Goal: Find specific page/section: Find specific page/section

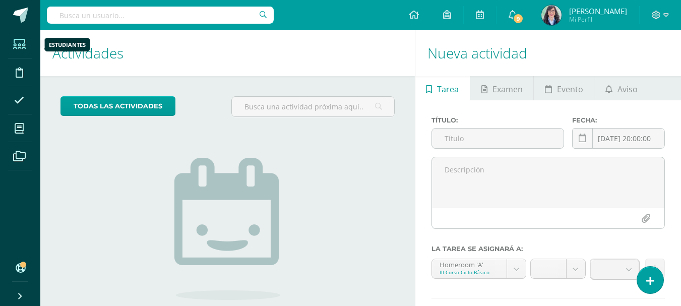
click at [18, 41] on icon at bounding box center [19, 44] width 13 height 10
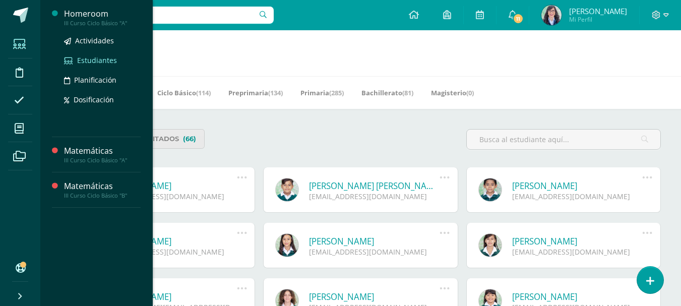
click at [88, 58] on span "Estudiantes" at bounding box center [97, 60] width 40 height 10
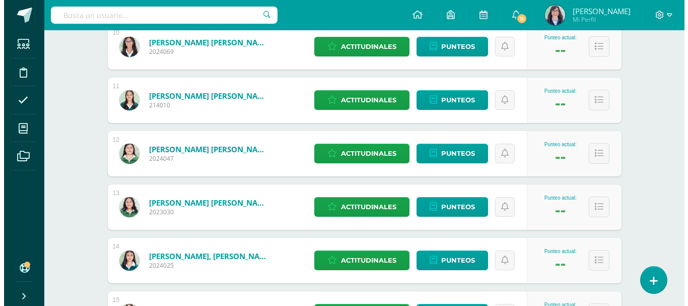
scroll to position [706, 0]
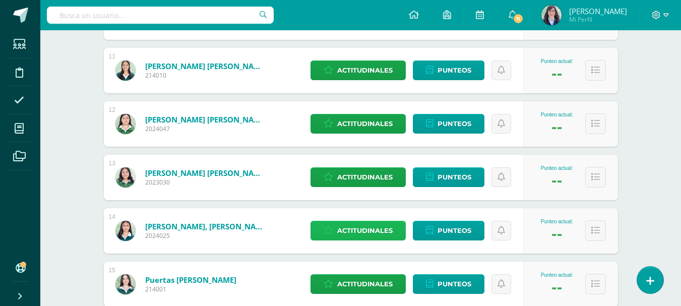
click at [375, 234] on span "Actitudinales" at bounding box center [364, 230] width 55 height 19
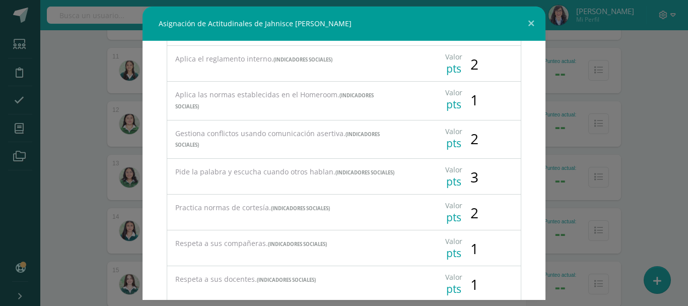
scroll to position [612, 0]
